Goal: Transaction & Acquisition: Subscribe to service/newsletter

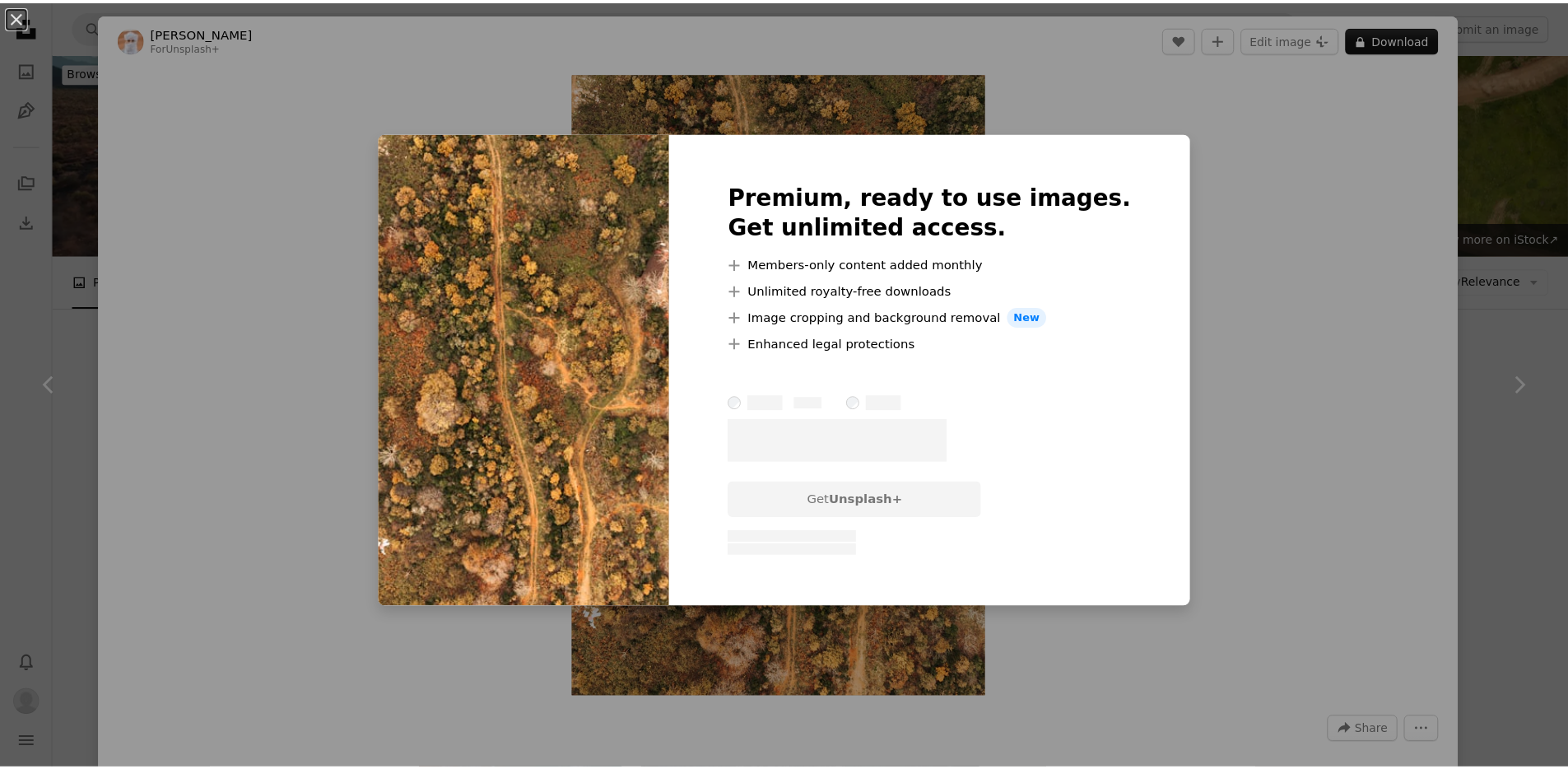
scroll to position [15868, 0]
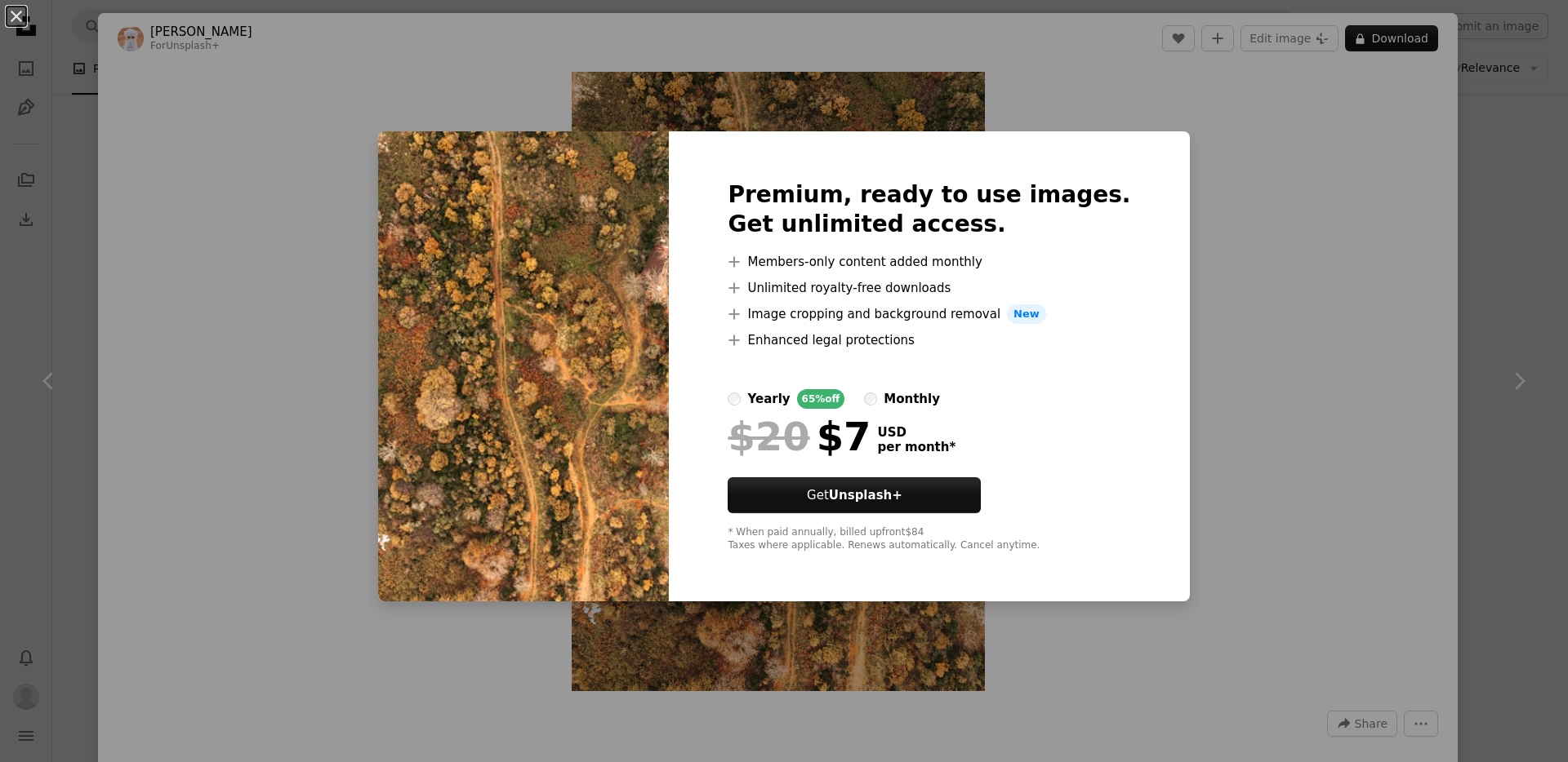
click at [940, 399] on div "monthly" at bounding box center [912, 399] width 56 height 19
click at [784, 395] on div "yearly" at bounding box center [769, 399] width 42 height 19
click at [1346, 249] on div "An X shape Premium, ready to use images. Get unlimited access. A plus sign Memb…" at bounding box center [784, 381] width 1568 height 762
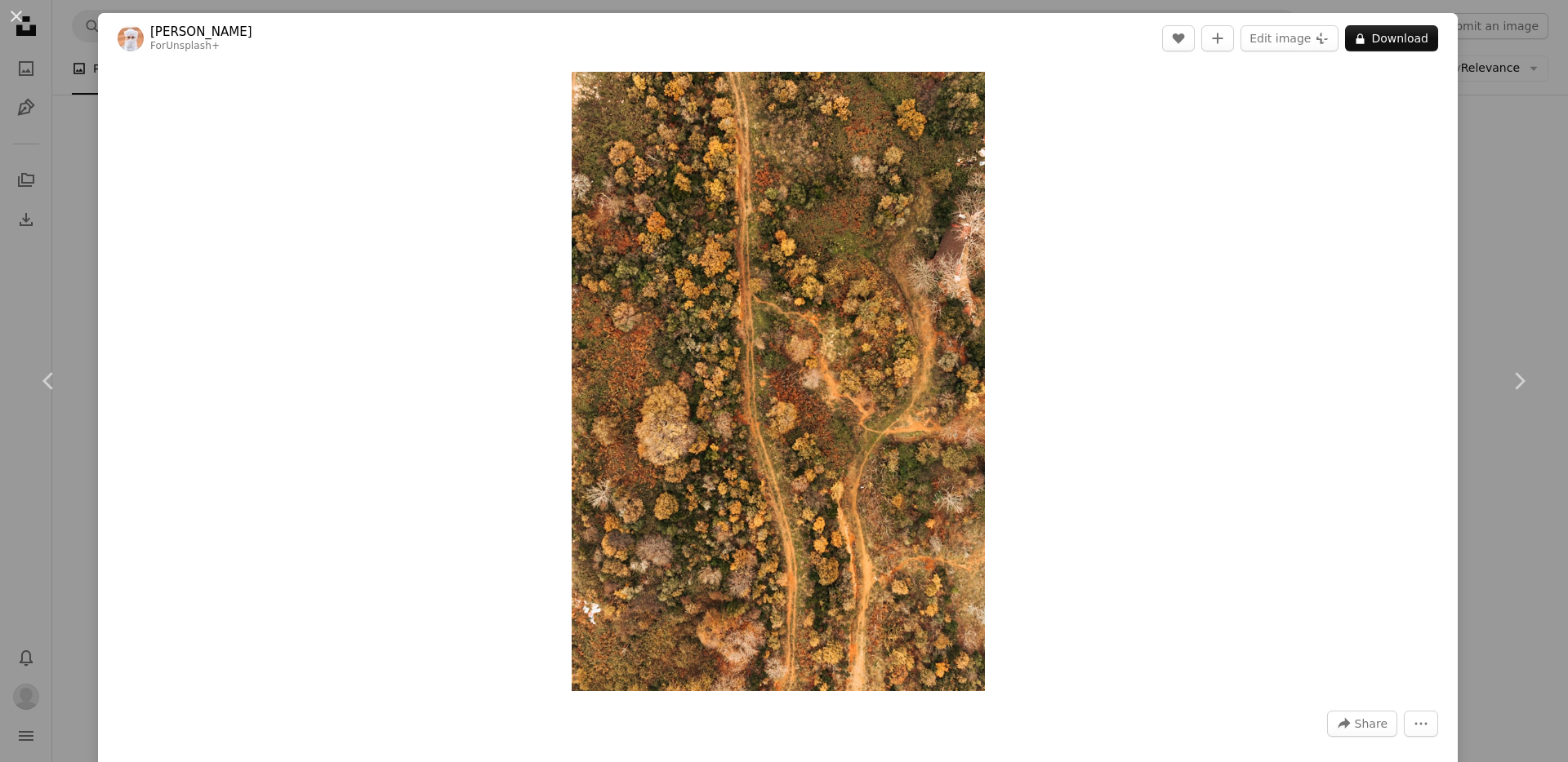
click at [1485, 251] on div "An X shape Chevron left Chevron right Ahmed For Unsplash+ A heart A plus sign E…" at bounding box center [784, 381] width 1568 height 762
